Goal: Task Accomplishment & Management: Complete application form

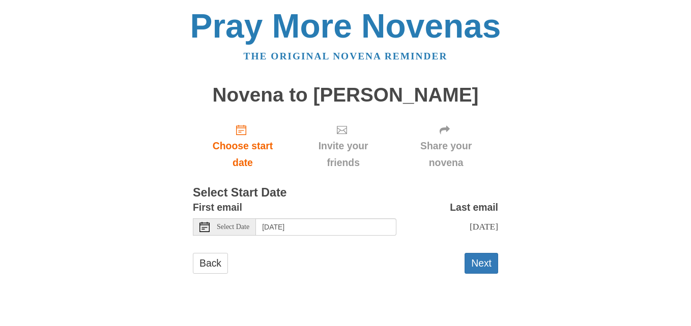
click at [250, 232] on div "Select Date" at bounding box center [224, 227] width 63 height 17
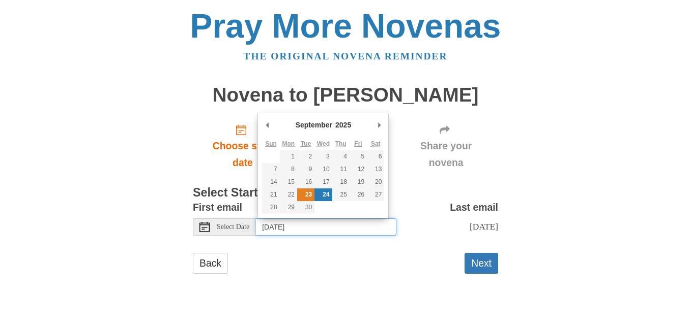
type input "[DATE]"
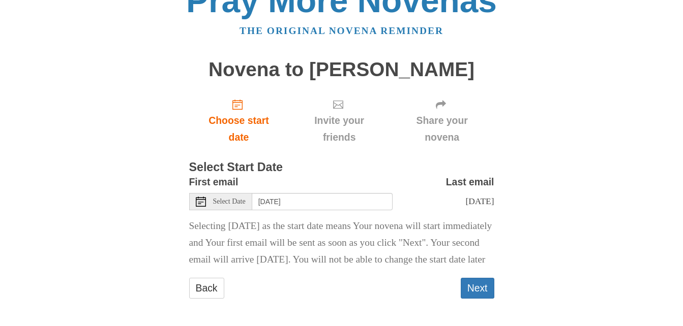
scroll to position [44, 0]
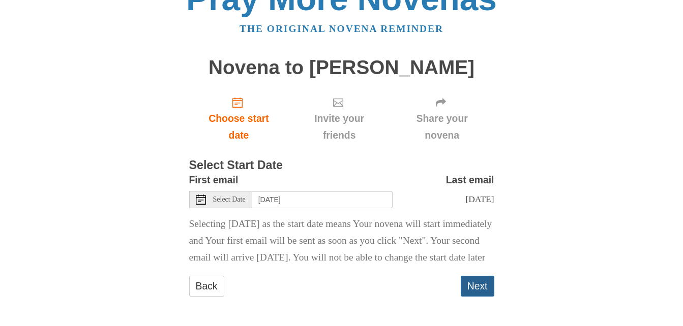
click at [477, 289] on button "Next" at bounding box center [478, 286] width 34 height 21
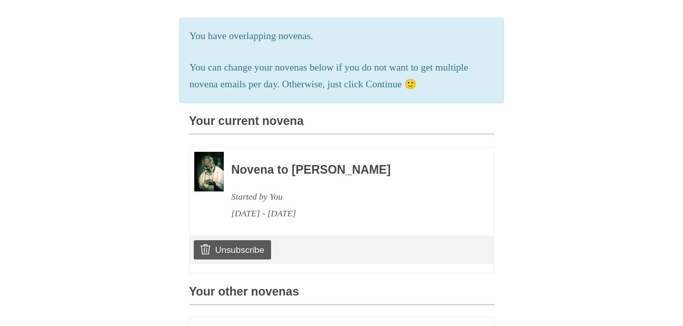
scroll to position [185, 0]
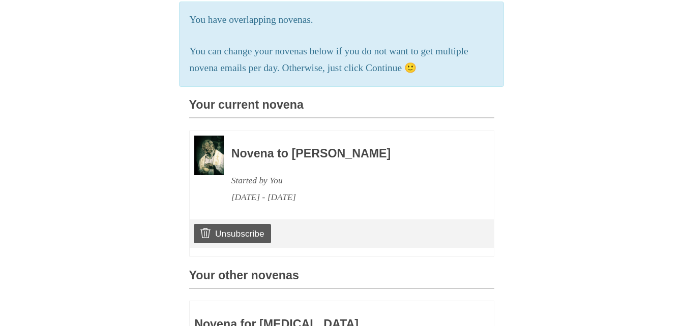
click at [260, 161] on h3 "Novena to [PERSON_NAME]" at bounding box center [348, 153] width 235 height 13
click at [202, 170] on img at bounding box center [208, 156] width 29 height 40
